Goal: Information Seeking & Learning: Learn about a topic

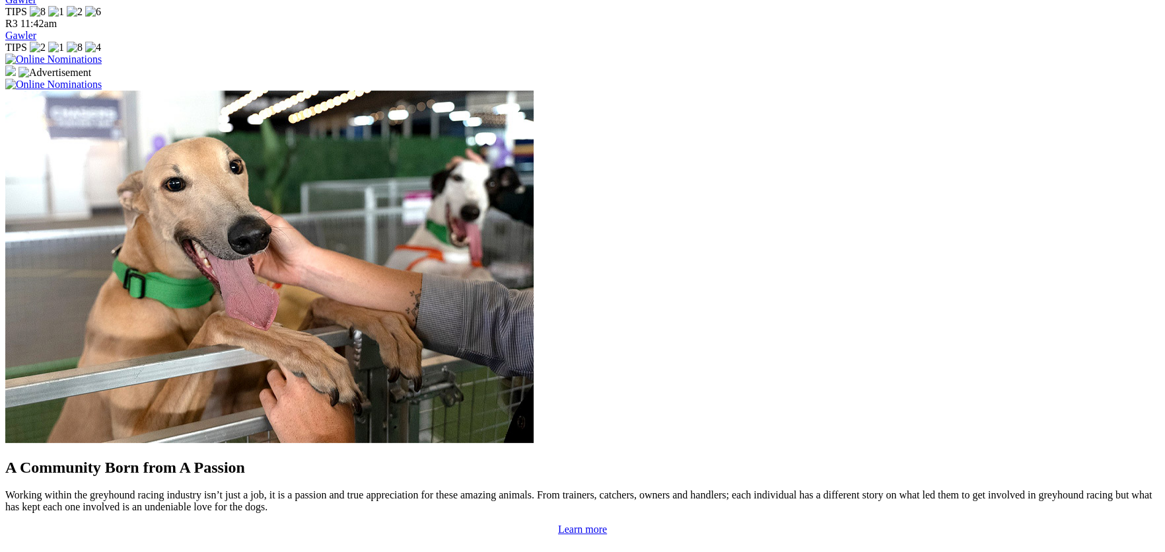
scroll to position [999, 0]
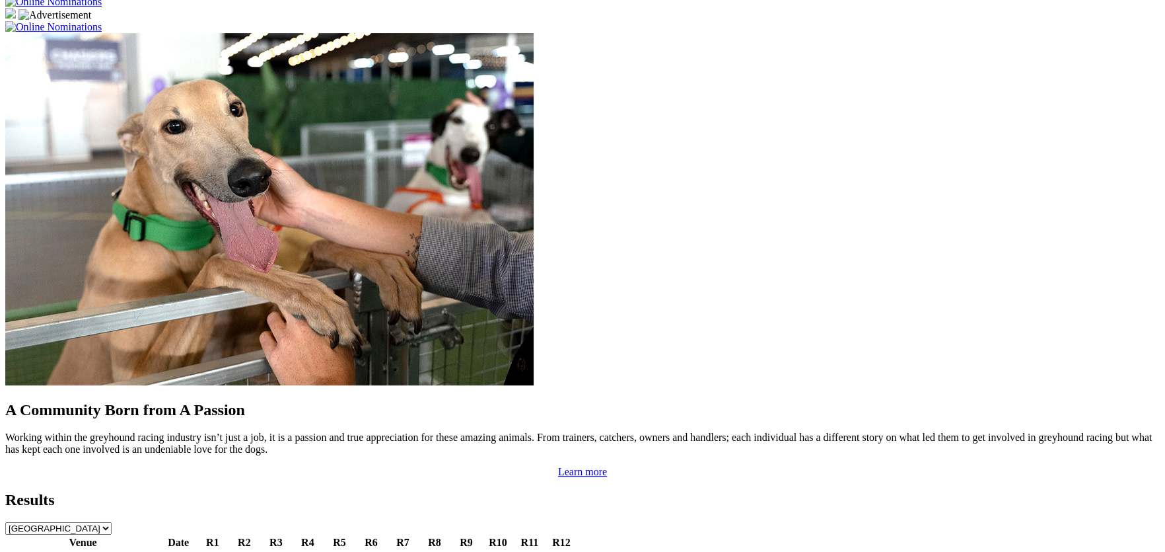
click at [159, 551] on link "[PERSON_NAME] Bridge Straight" at bounding box center [82, 556] width 151 height 11
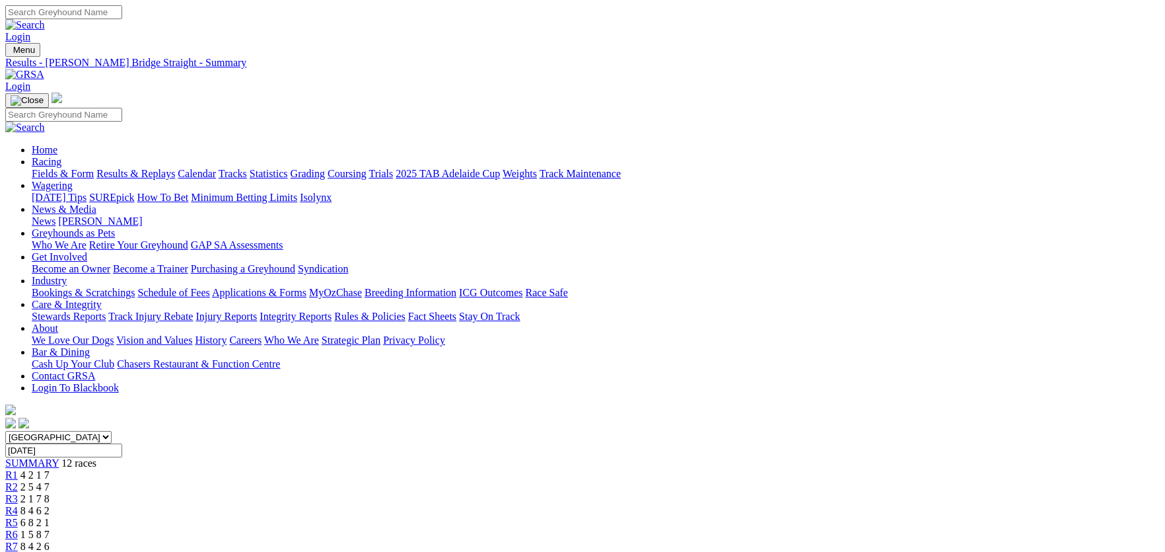
click at [332, 311] on link "Integrity Reports" at bounding box center [296, 316] width 72 height 11
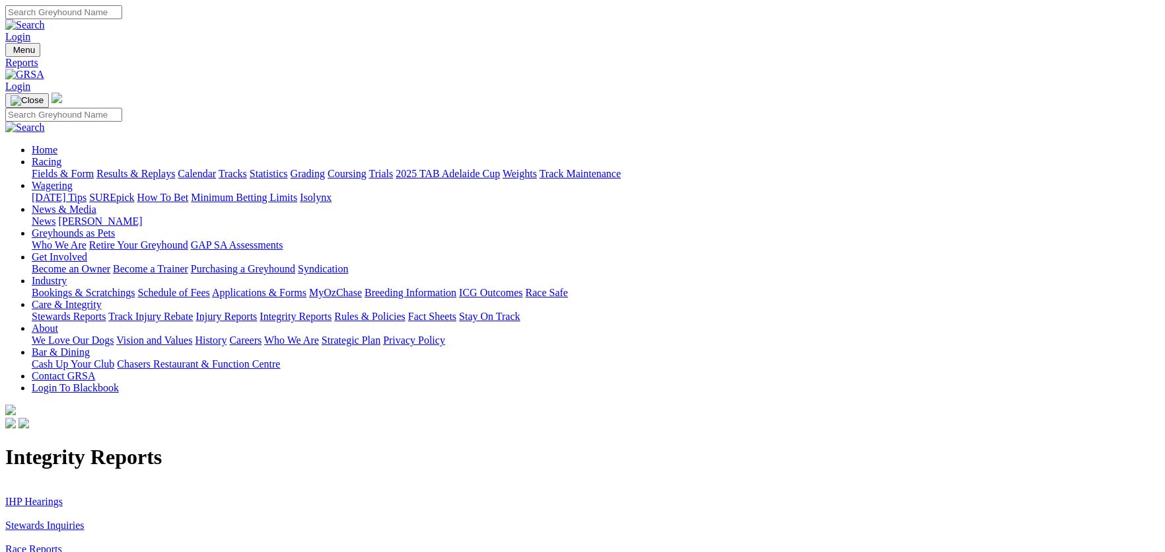
click at [63, 496] on link "IHP Hearings" at bounding box center [33, 501] width 57 height 11
click at [85, 519] on link "Stewards Inquiries" at bounding box center [44, 524] width 79 height 11
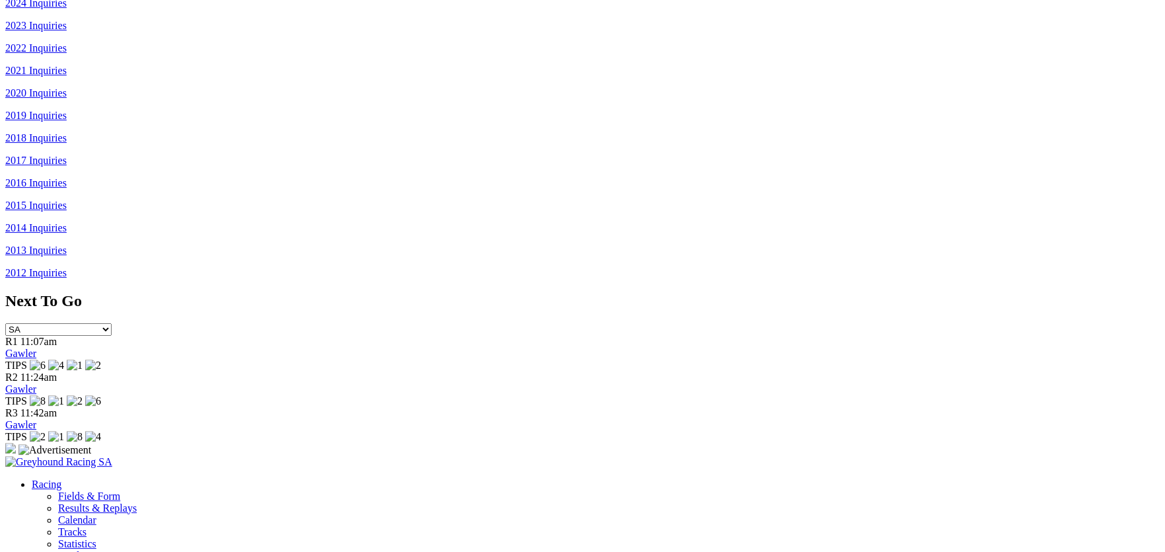
scroll to position [1024, 0]
